Goal: Task Accomplishment & Management: Manage account settings

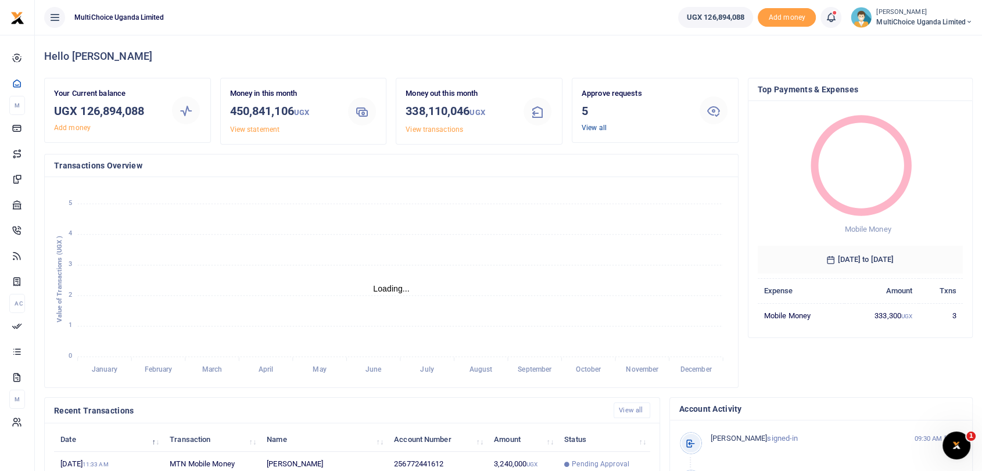
click at [590, 126] on link "View all" at bounding box center [593, 128] width 25 height 8
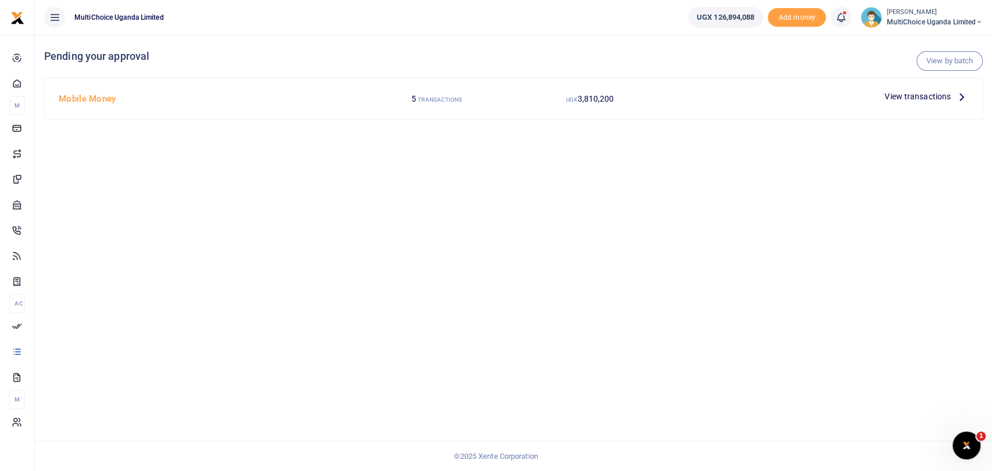
click at [918, 95] on span "View transactions" at bounding box center [917, 96] width 66 height 13
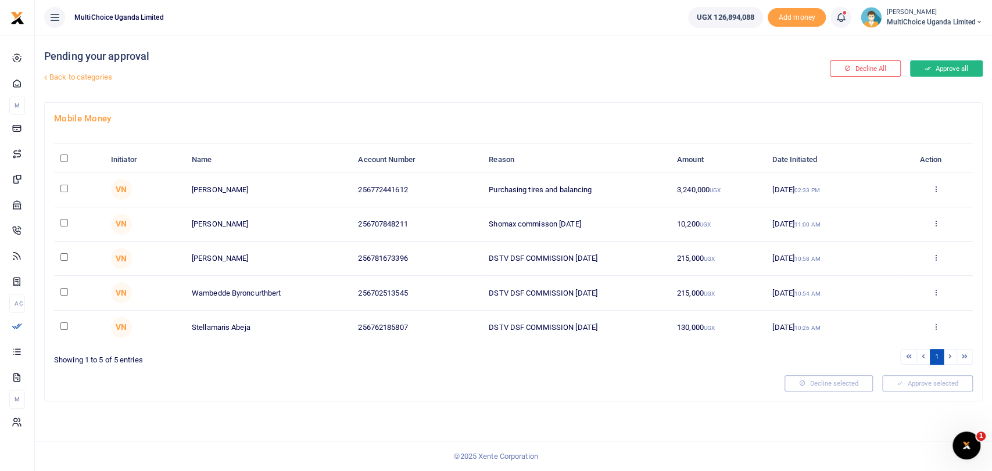
click at [942, 63] on button "Approve all" at bounding box center [946, 68] width 73 height 16
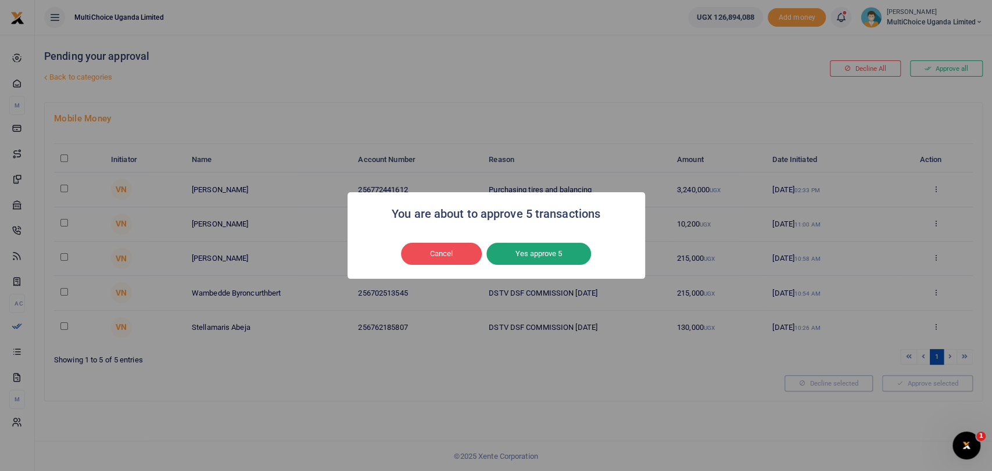
click at [540, 260] on button "Yes approve 5" at bounding box center [538, 254] width 105 height 22
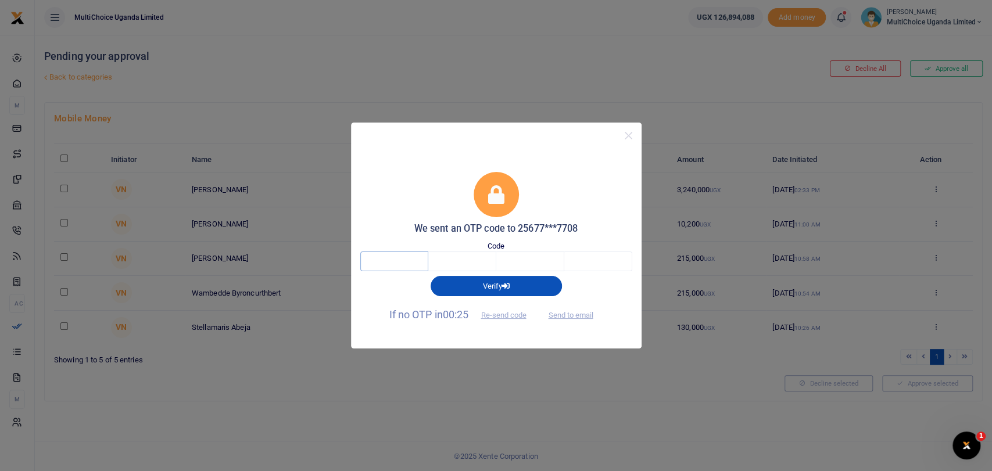
click at [415, 258] on input "text" at bounding box center [394, 262] width 68 height 20
type input "6"
type input "2"
type input "0"
type input "9"
